Goal: Task Accomplishment & Management: Manage account settings

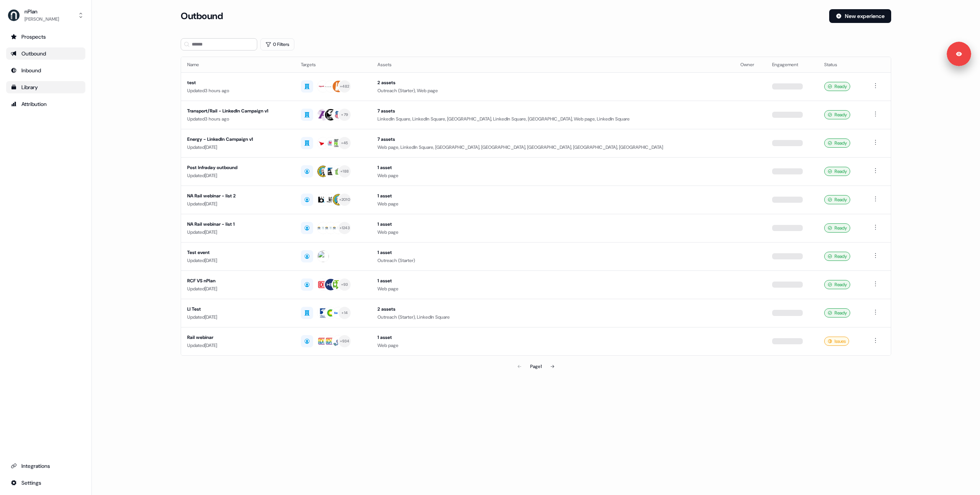
click at [12, 85] on icon "Go to templates" at bounding box center [14, 87] width 6 height 6
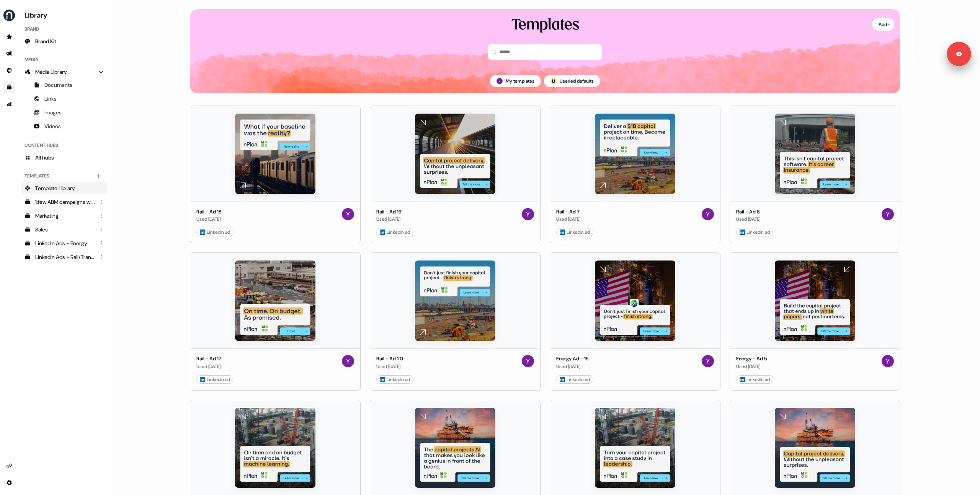
click at [162, 140] on main "Loading... Add Templates My templates ; Userled defaults Rail - Ad 18 Used [DAT…" at bounding box center [545, 247] width 870 height 495
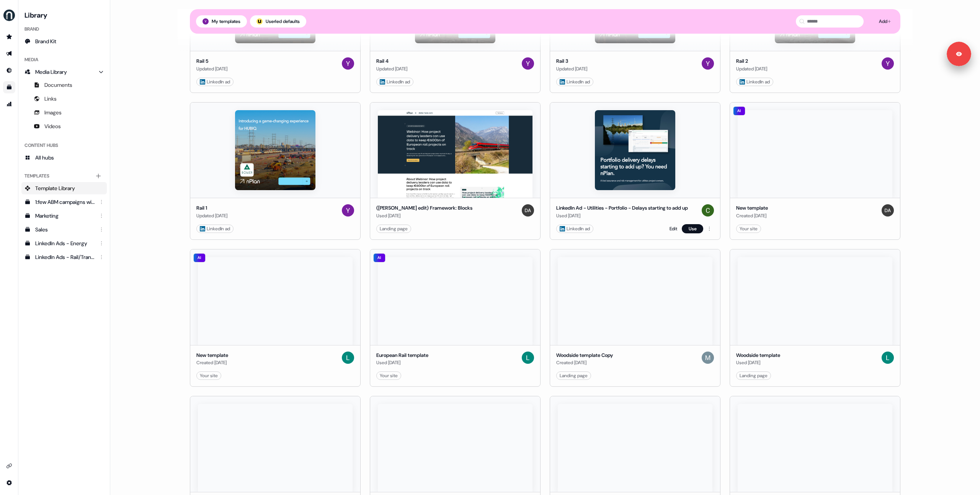
scroll to position [943, 0]
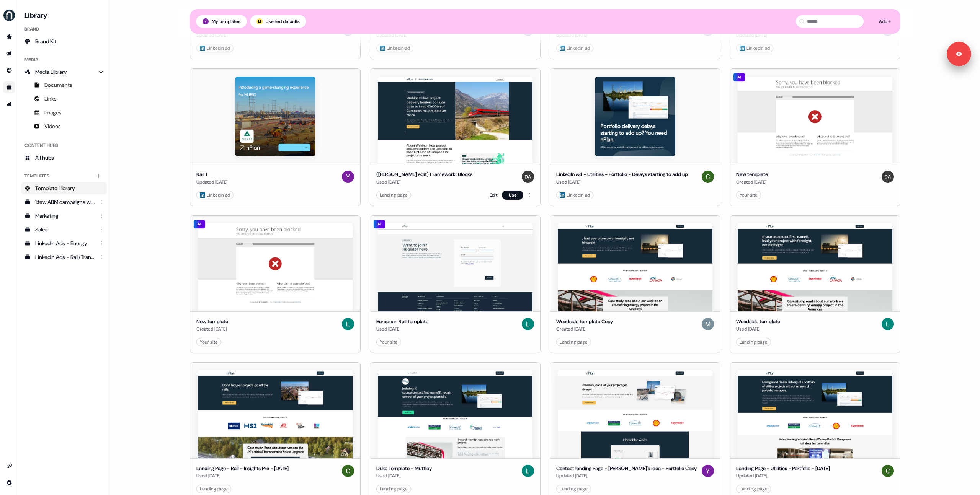
click at [490, 197] on link "Edit" at bounding box center [493, 195] width 8 height 8
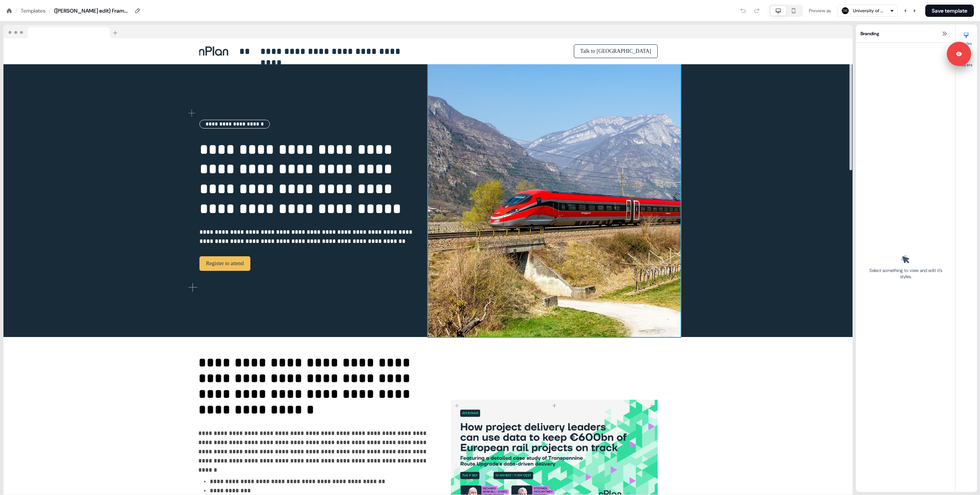
click at [589, 196] on div "**********" at bounding box center [427, 200] width 505 height 273
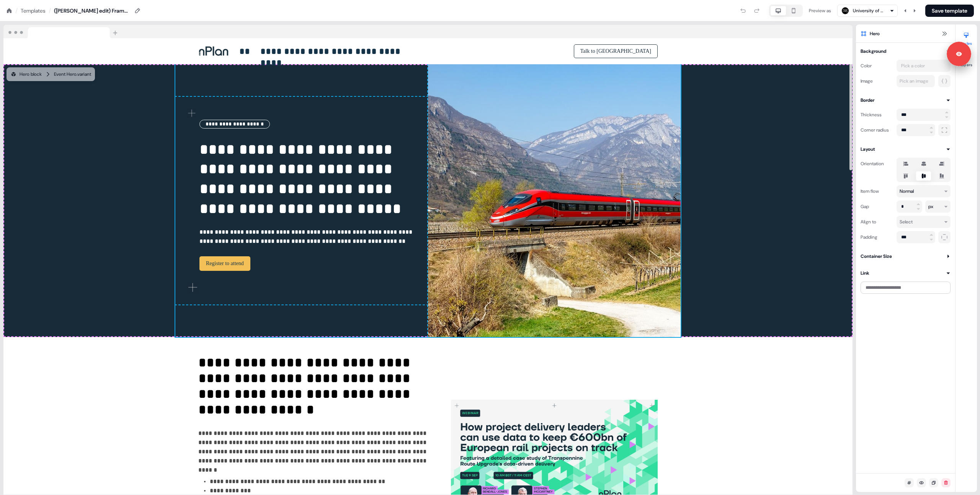
click at [29, 10] on div "Templates" at bounding box center [33, 11] width 25 height 8
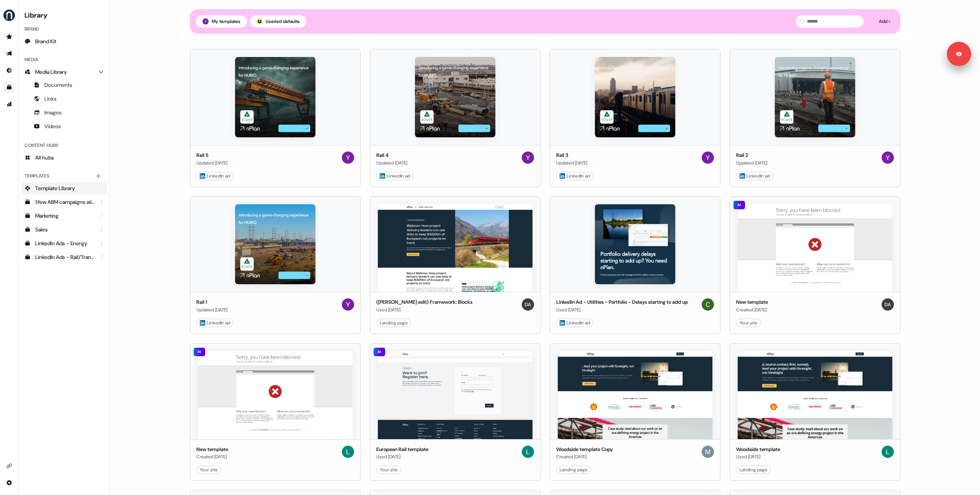
scroll to position [810, 0]
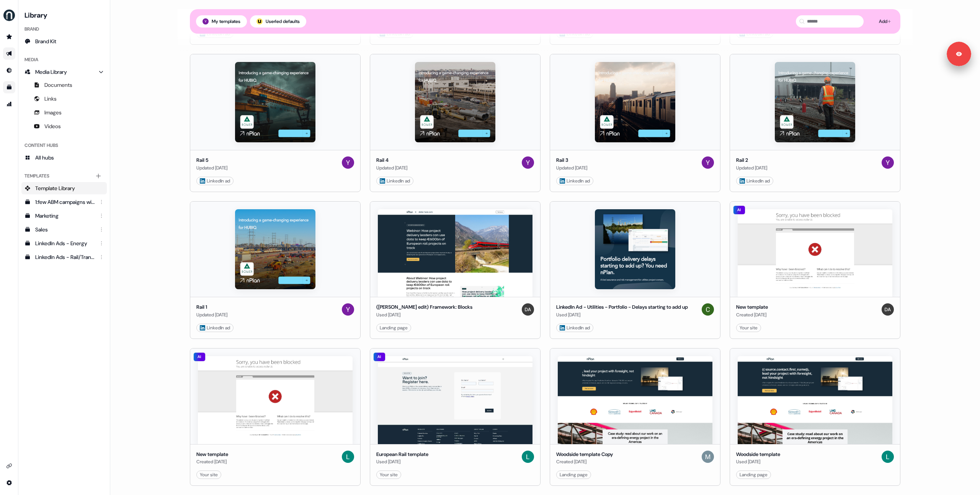
click at [12, 55] on link "Go to outbound experience" at bounding box center [9, 53] width 12 height 12
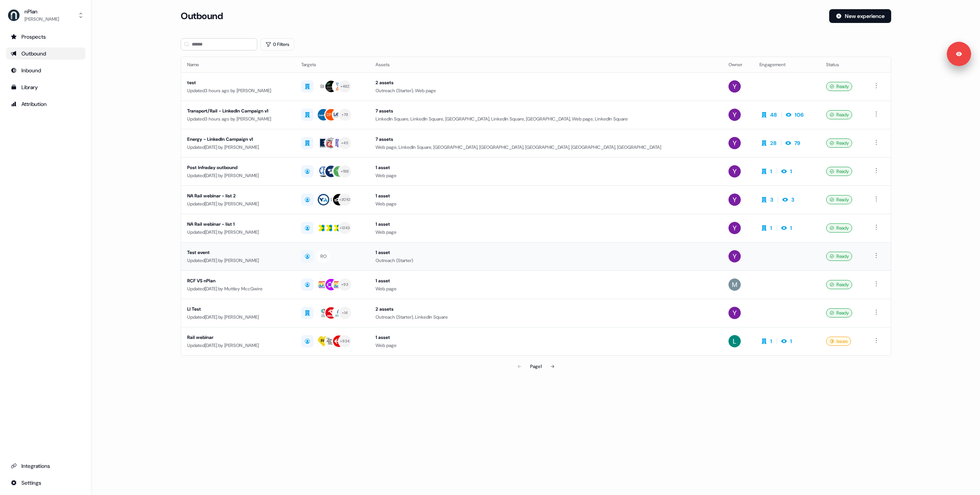
click at [228, 254] on div "Test event" at bounding box center [238, 253] width 102 height 8
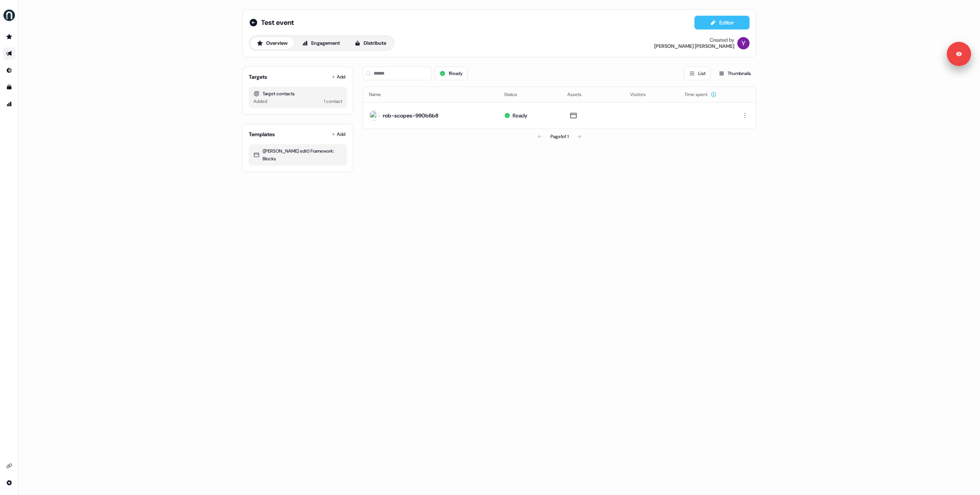
click at [717, 23] on button "Editor" at bounding box center [721, 23] width 55 height 14
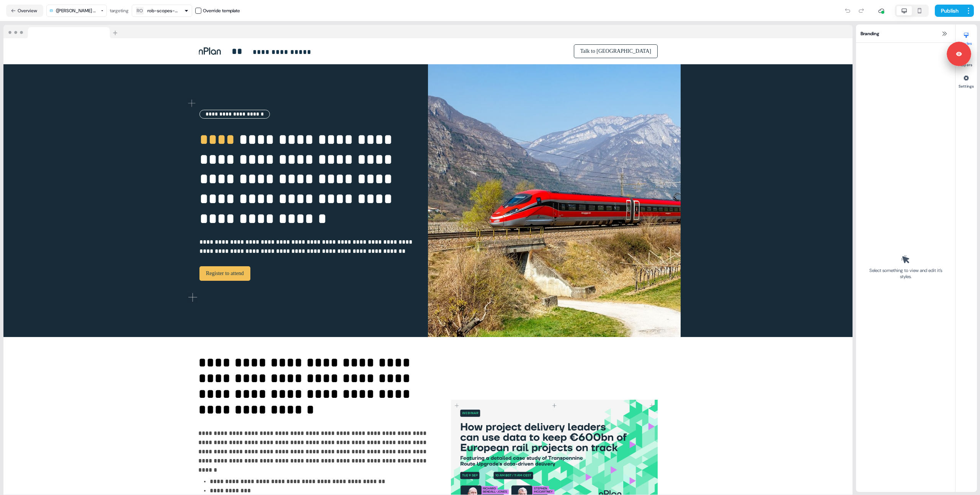
click at [18, 14] on button "Overview" at bounding box center [24, 11] width 37 height 12
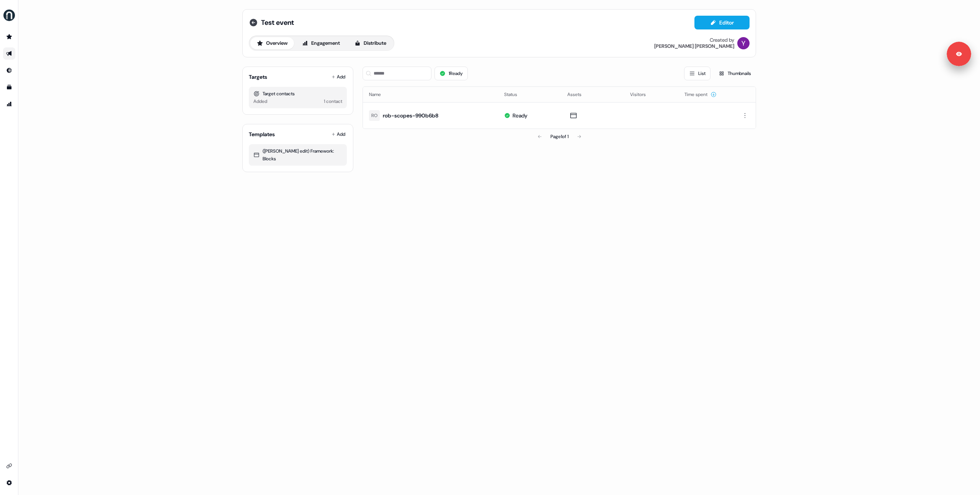
click at [255, 23] on icon at bounding box center [254, 23] width 8 height 8
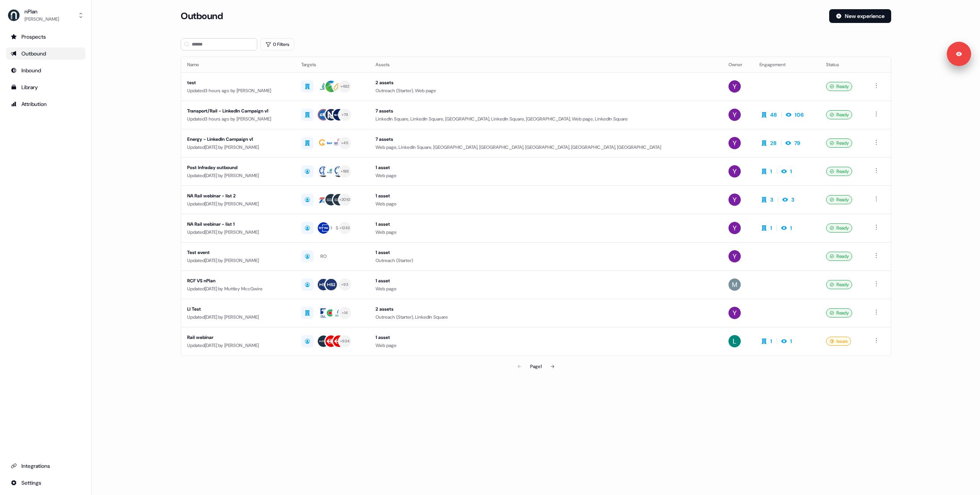
click at [156, 252] on main "Loading... Outbound New experience 0 Filters Name Targets Assets Owner Engageme…" at bounding box center [536, 202] width 888 height 387
click at [563, 366] on div "Page 1" at bounding box center [535, 366] width 233 height 15
click at [556, 369] on button at bounding box center [552, 366] width 15 height 15
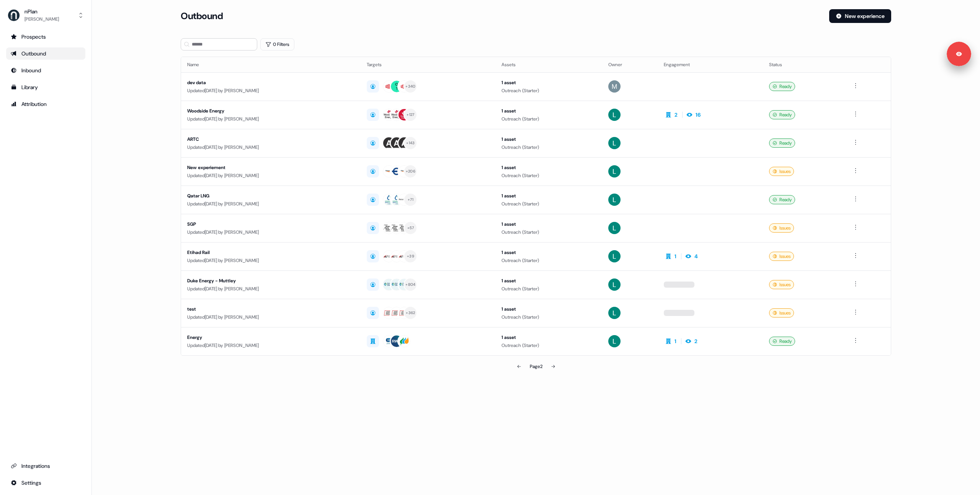
click at [517, 366] on icon at bounding box center [518, 366] width 3 height 3
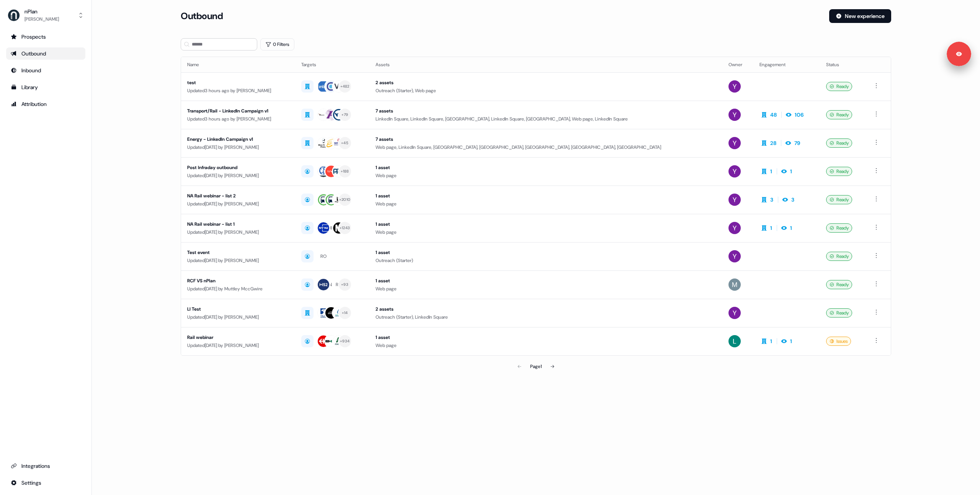
drag, startPoint x: 142, startPoint y: 96, endPoint x: 225, endPoint y: 2, distance: 125.5
click at [142, 95] on main "Loading... Outbound New experience 0 Filters Name Targets Assets Owner Engageme…" at bounding box center [536, 202] width 888 height 387
click at [121, 140] on main "Loading... Outbound New experience 0 Filters Name Targets Assets Owner Engageme…" at bounding box center [536, 202] width 888 height 387
click at [33, 88] on div "Library" at bounding box center [46, 87] width 70 height 8
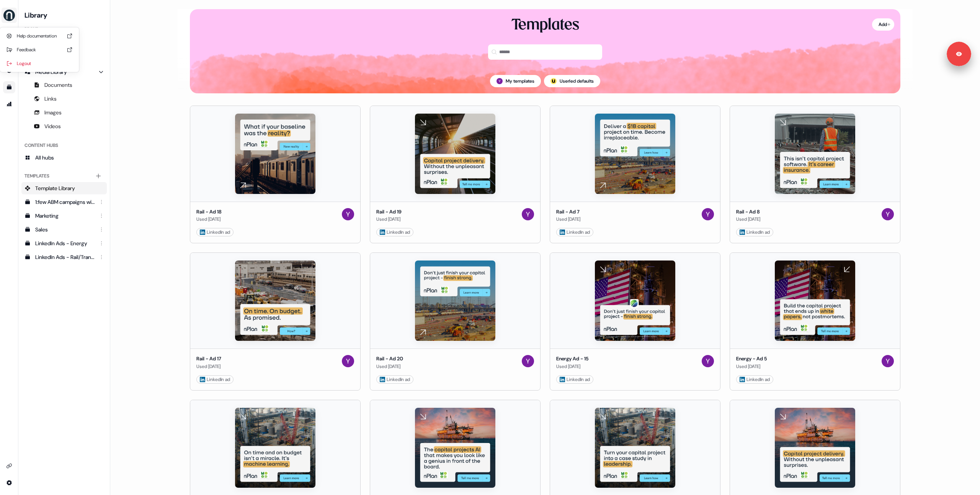
click at [5, 13] on img "side nav menu" at bounding box center [9, 15] width 12 height 12
drag, startPoint x: 31, startPoint y: 72, endPoint x: 31, endPoint y: 67, distance: 5.4
click at [31, 72] on nav "Help documentation Feedback Logout Library Brand Brand Kit Media Media Library …" at bounding box center [55, 247] width 110 height 495
click at [31, 67] on link "Media Library" at bounding box center [63, 72] width 85 height 12
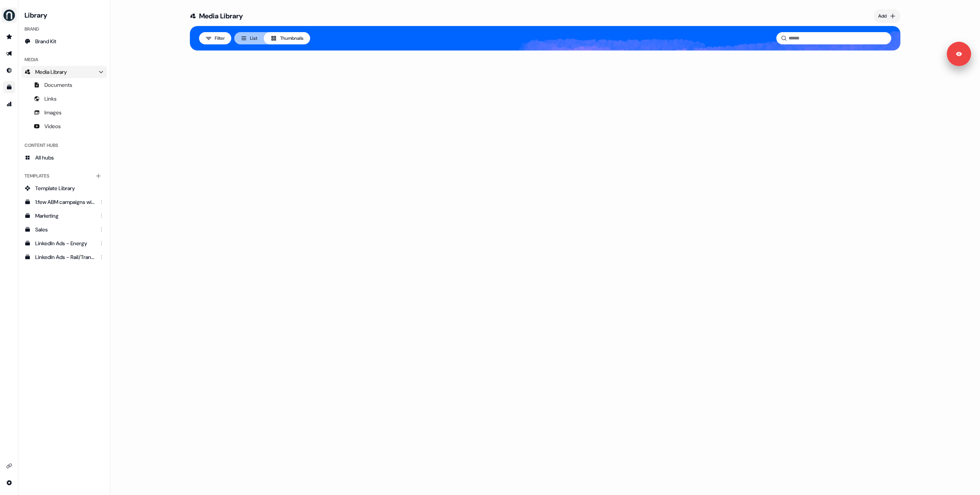
click at [12, 16] on img "side nav menu" at bounding box center [9, 15] width 12 height 12
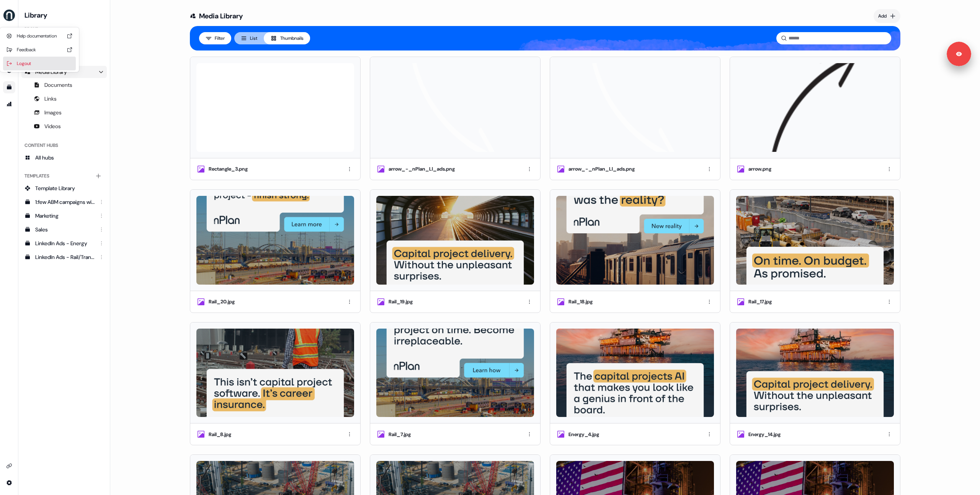
click at [29, 61] on div "Logout" at bounding box center [39, 64] width 73 height 14
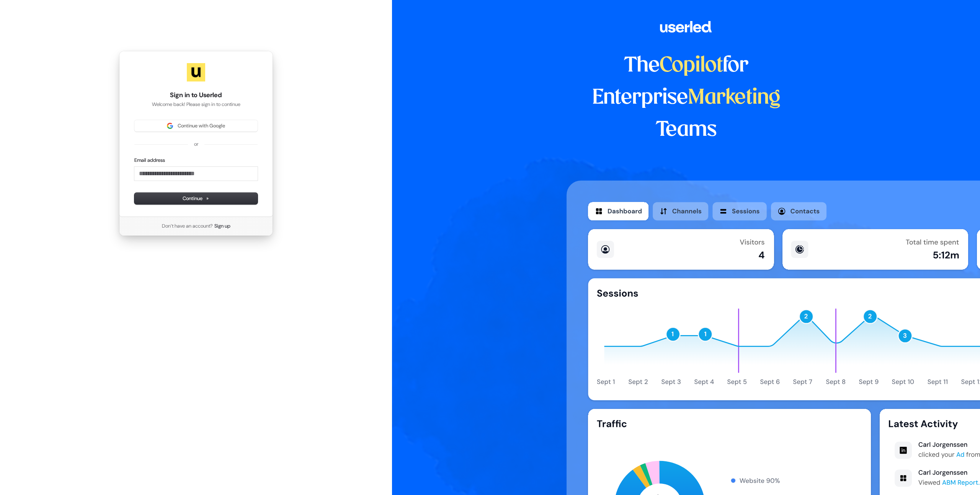
drag, startPoint x: 61, startPoint y: 164, endPoint x: 70, endPoint y: 163, distance: 8.9
click at [62, 164] on div "Sign in to Userled Welcome back! Please sign in to continue Continue with Googl…" at bounding box center [196, 143] width 392 height 287
click at [195, 126] on span "Continue with Google" at bounding box center [201, 125] width 47 height 7
